Goal: Task Accomplishment & Management: Use online tool/utility

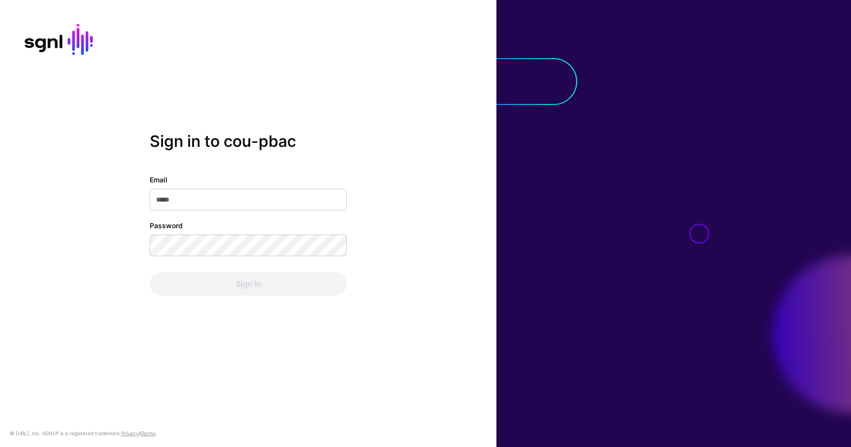
type input "**********"
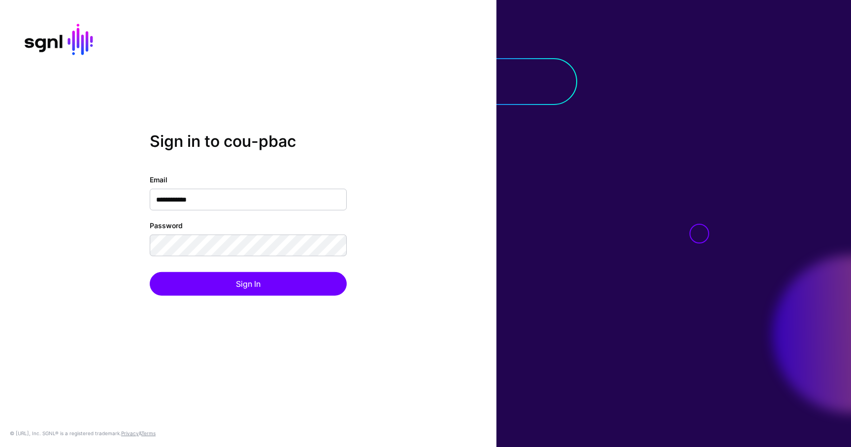
click at [231, 297] on div "**********" at bounding box center [248, 223] width 496 height 183
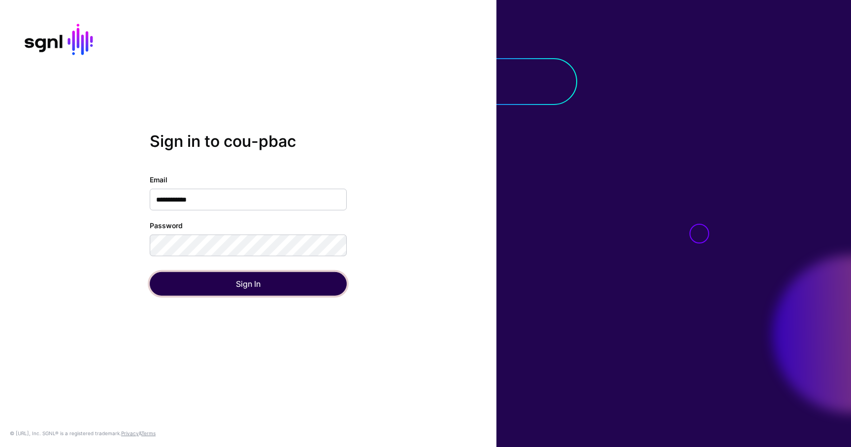
click at [231, 288] on button "Sign In" at bounding box center [248, 284] width 197 height 24
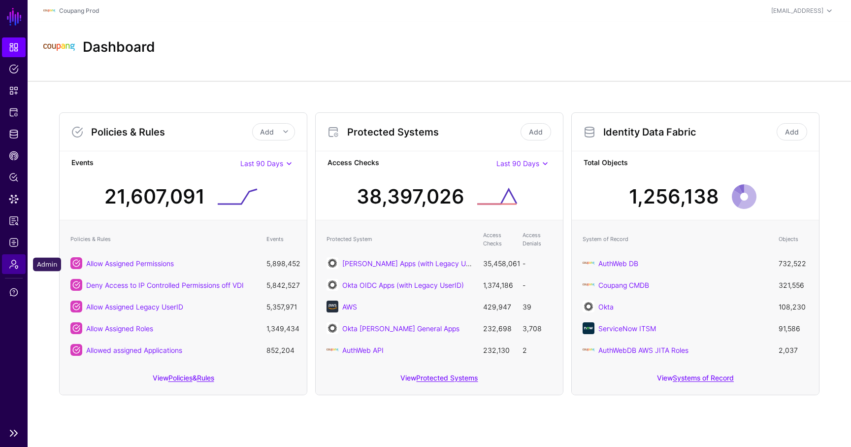
click at [15, 263] on span "Admin" at bounding box center [14, 264] width 10 height 10
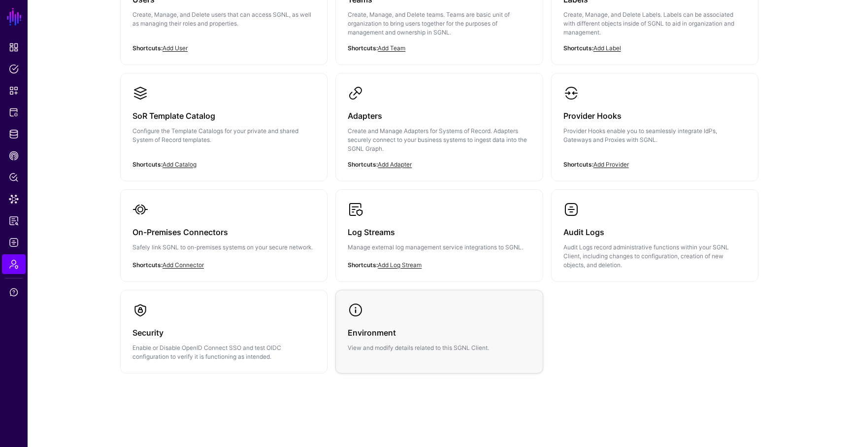
click at [387, 318] on div "Environment View and modify details related to this SGNL Client." at bounding box center [439, 335] width 183 height 34
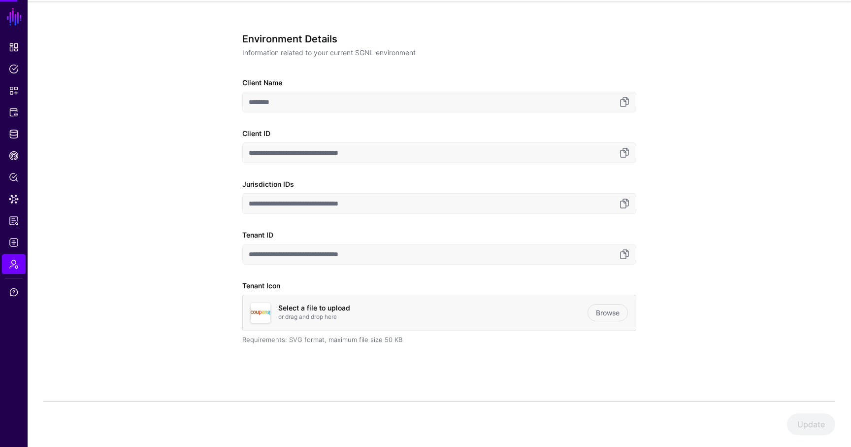
scroll to position [65, 0]
click at [623, 253] on link at bounding box center [625, 254] width 12 height 12
click at [16, 49] on span "Dashboard" at bounding box center [14, 47] width 10 height 10
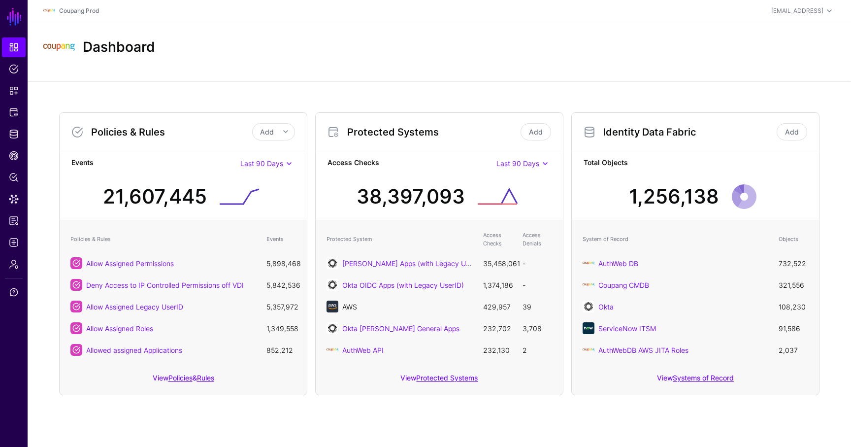
click at [351, 303] on link "AWS" at bounding box center [349, 306] width 15 height 8
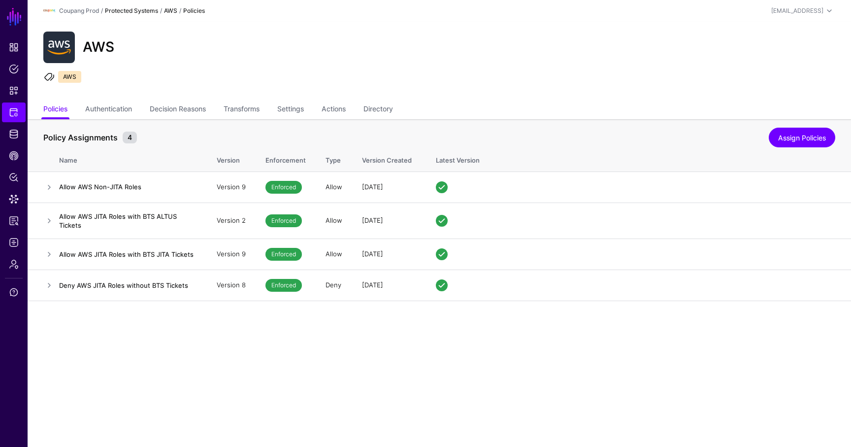
click at [132, 10] on link "Protected Systems" at bounding box center [131, 10] width 53 height 7
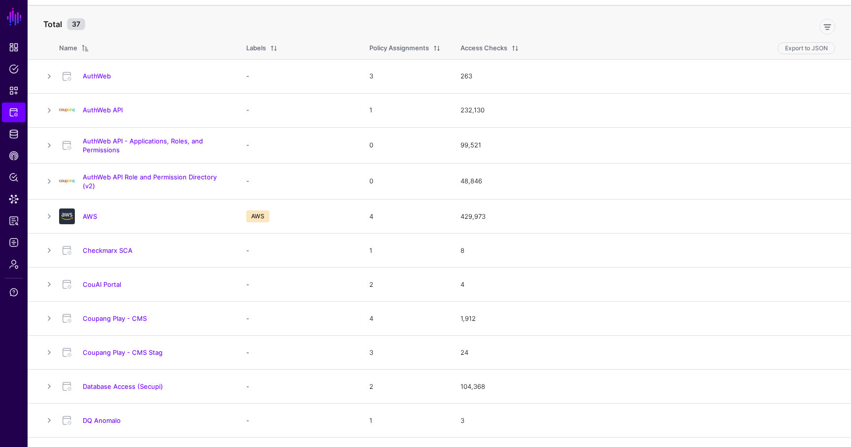
scroll to position [61, 0]
click at [88, 214] on link "AWS" at bounding box center [90, 217] width 14 height 8
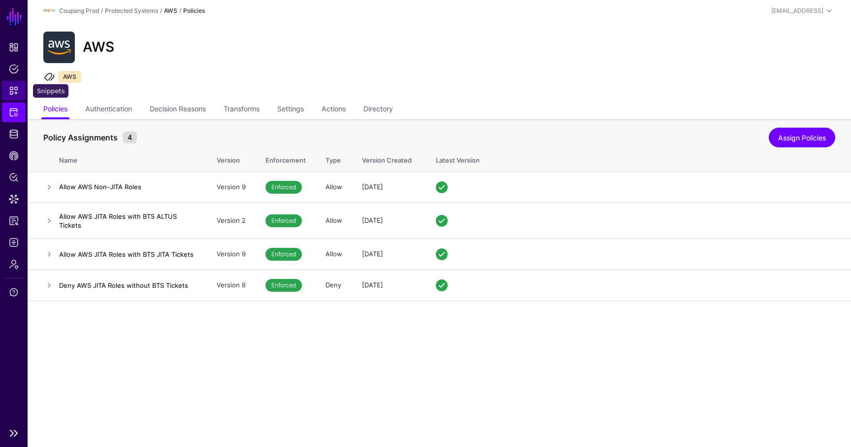
click at [12, 91] on span "Snippets" at bounding box center [14, 91] width 10 height 10
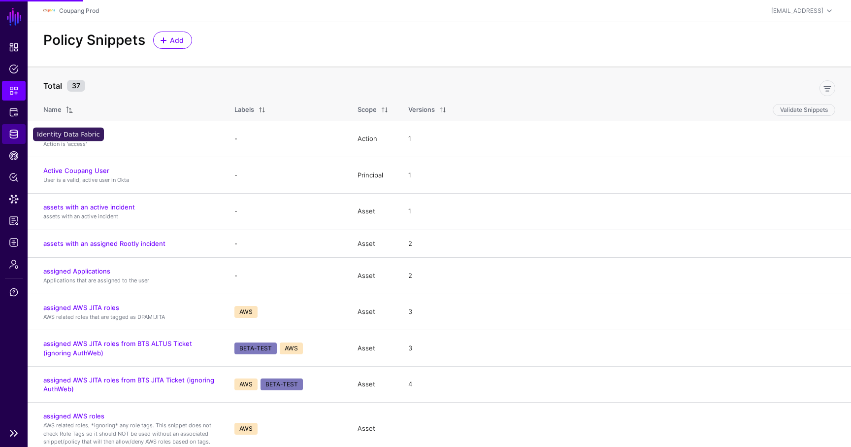
click at [15, 129] on link "Identity Data Fabric" at bounding box center [14, 134] width 24 height 20
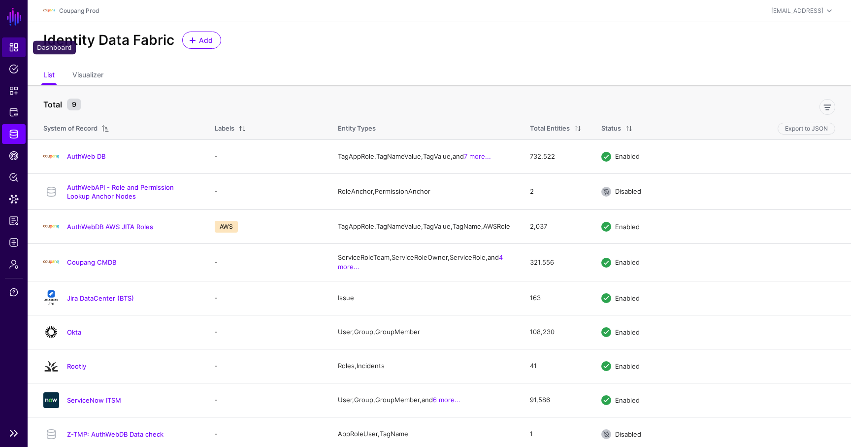
click at [17, 50] on span "Dashboard" at bounding box center [14, 47] width 10 height 10
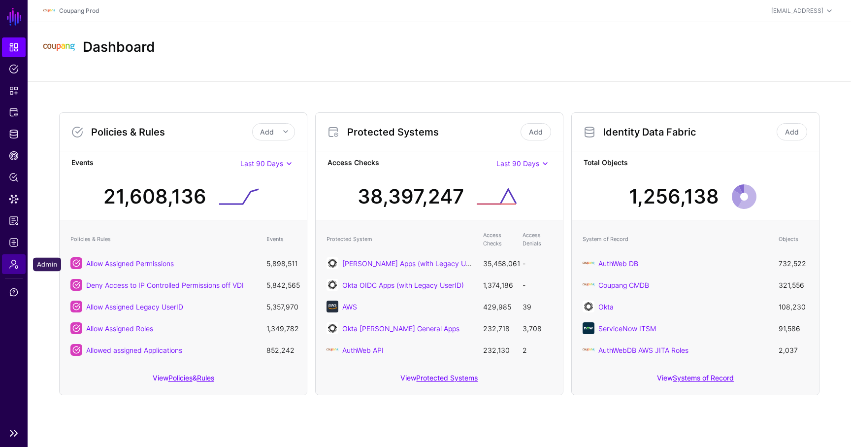
click at [14, 259] on span "Admin" at bounding box center [14, 264] width 10 height 10
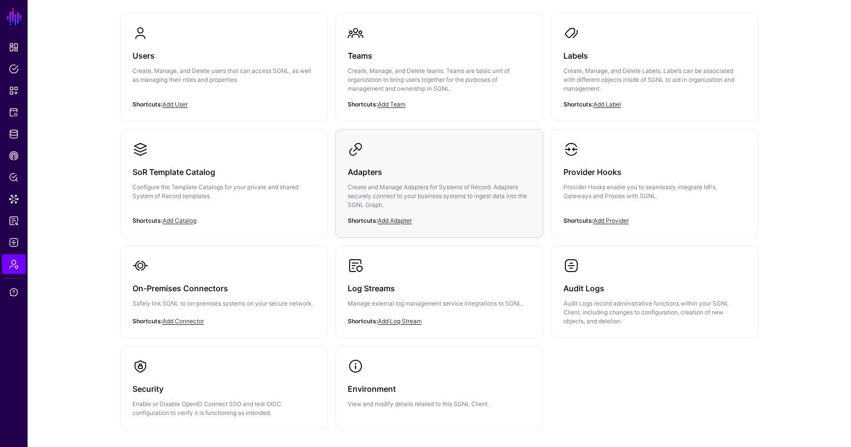
scroll to position [97, 0]
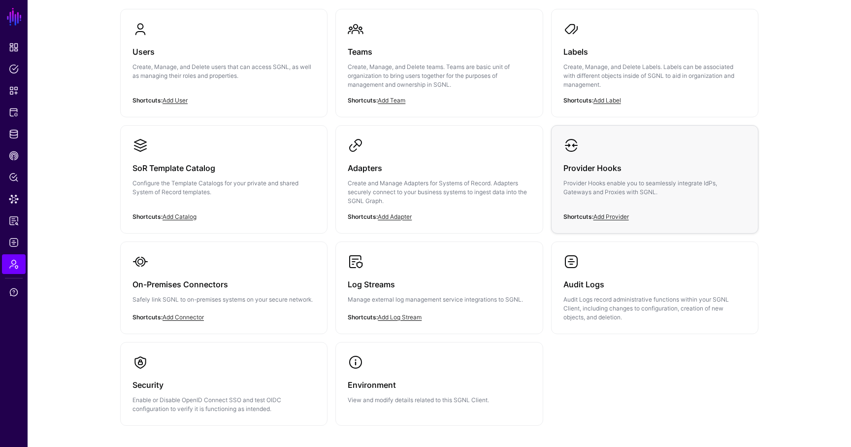
click at [627, 174] on h3 "Provider Hooks" at bounding box center [654, 168] width 183 height 14
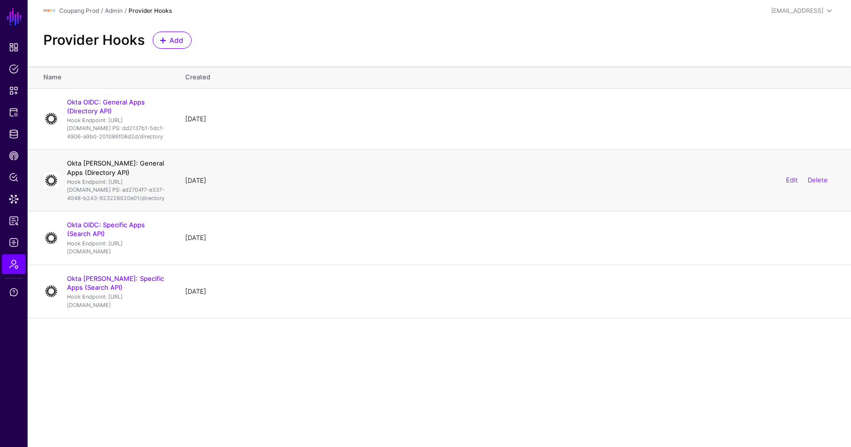
click at [120, 176] on link "Okta [PERSON_NAME]: General Apps (Directory API)" at bounding box center [115, 167] width 97 height 17
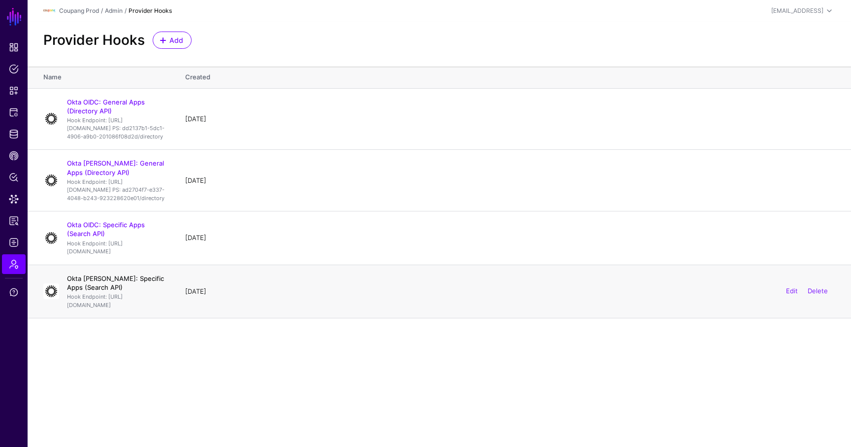
click at [134, 291] on link "Okta [PERSON_NAME]: Specific Apps (Search API)" at bounding box center [115, 282] width 97 height 17
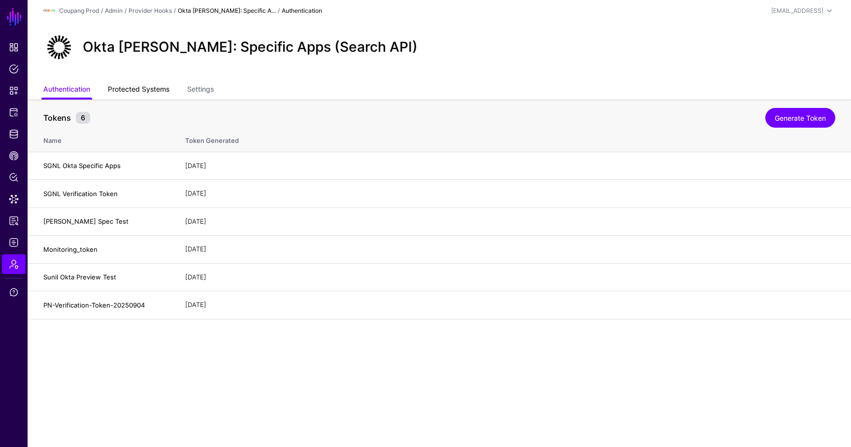
click at [163, 90] on link "Protected Systems" at bounding box center [139, 90] width 62 height 19
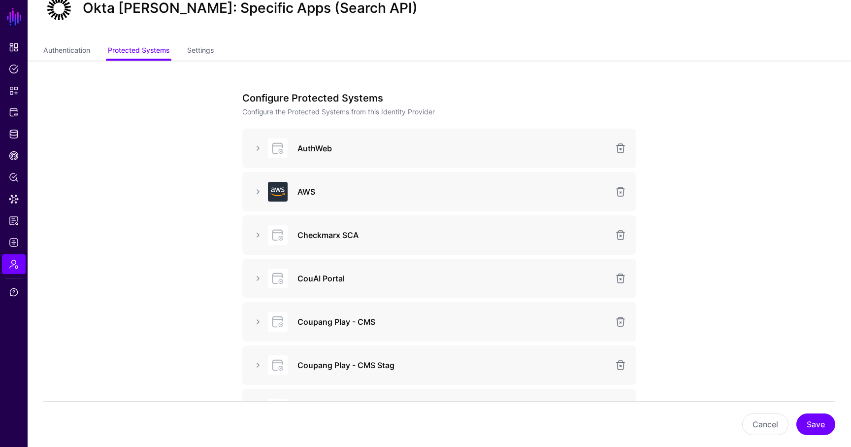
scroll to position [50, 0]
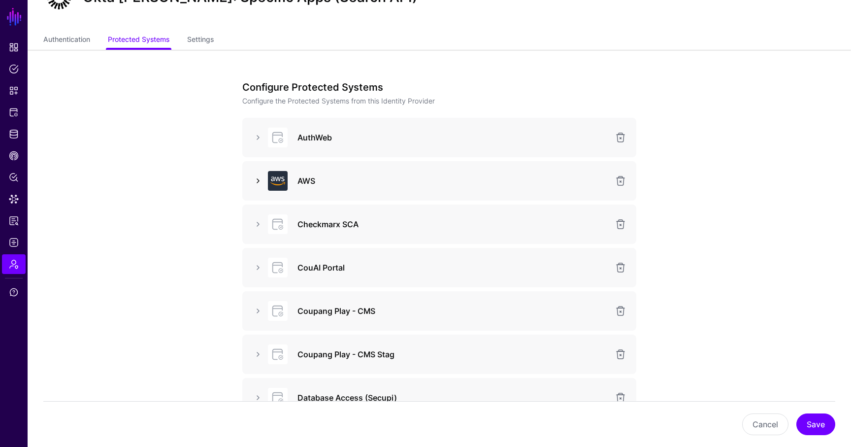
click at [259, 183] on link at bounding box center [258, 181] width 12 height 12
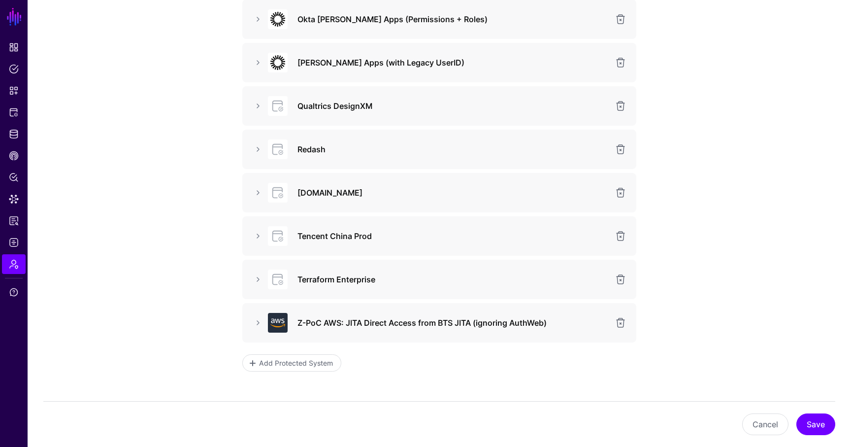
scroll to position [1225, 0]
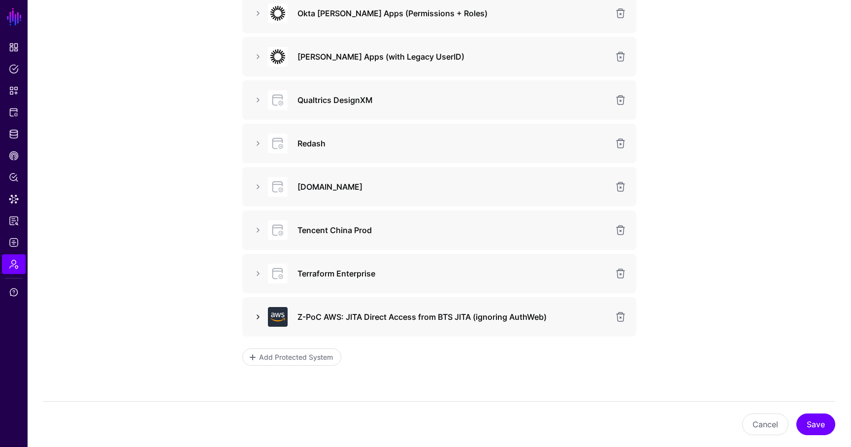
click at [259, 314] on link at bounding box center [258, 317] width 12 height 12
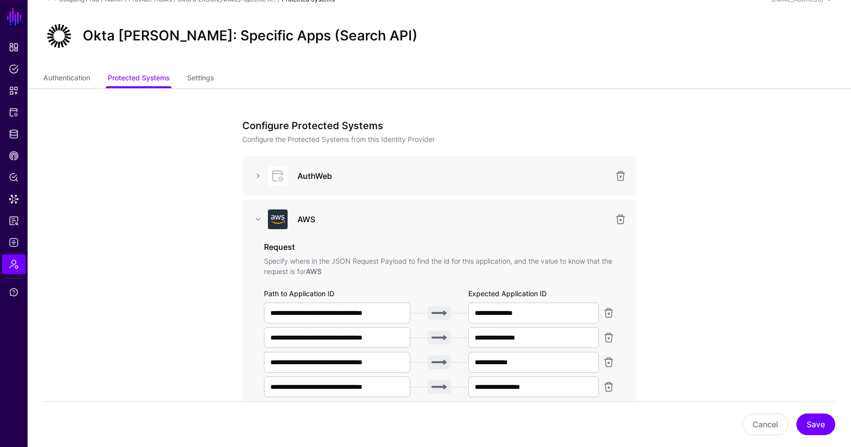
scroll to position [0, 0]
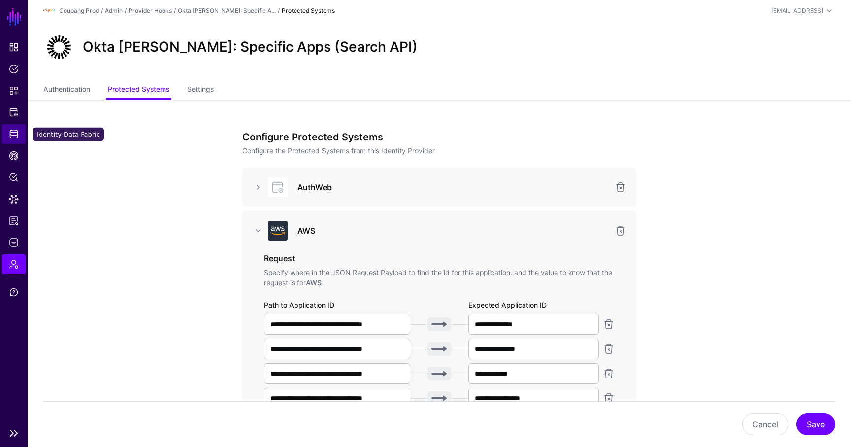
click at [12, 140] on link "Identity Data Fabric" at bounding box center [14, 134] width 24 height 20
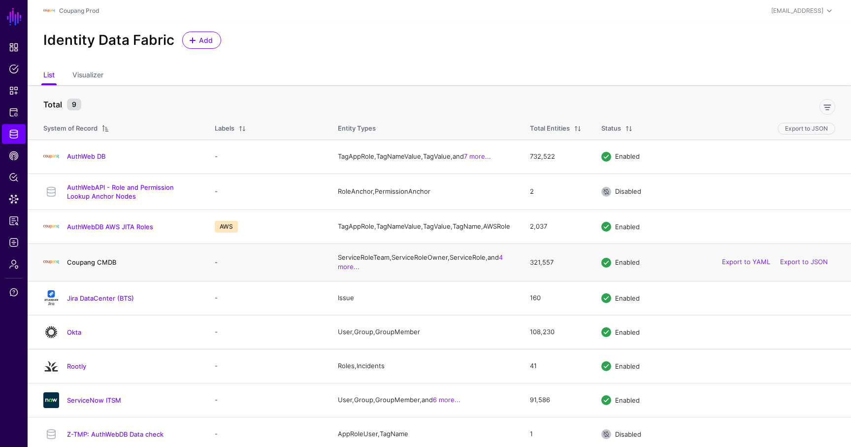
click at [77, 266] on link "Coupang CMDB" at bounding box center [91, 262] width 49 height 8
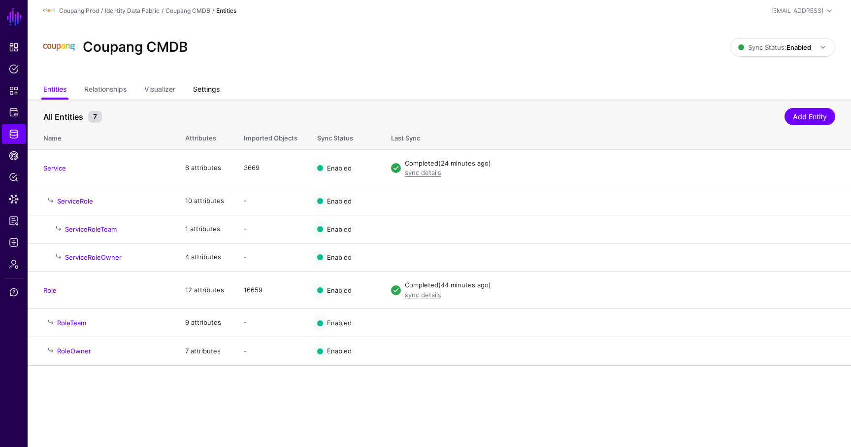
click at [214, 85] on link "Settings" at bounding box center [206, 90] width 27 height 19
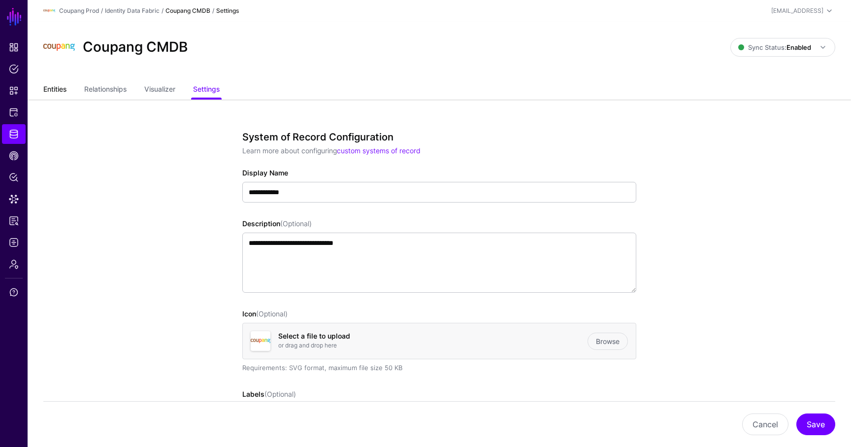
click at [56, 85] on link "Entities" at bounding box center [54, 90] width 23 height 19
